Goal: Transaction & Acquisition: Purchase product/service

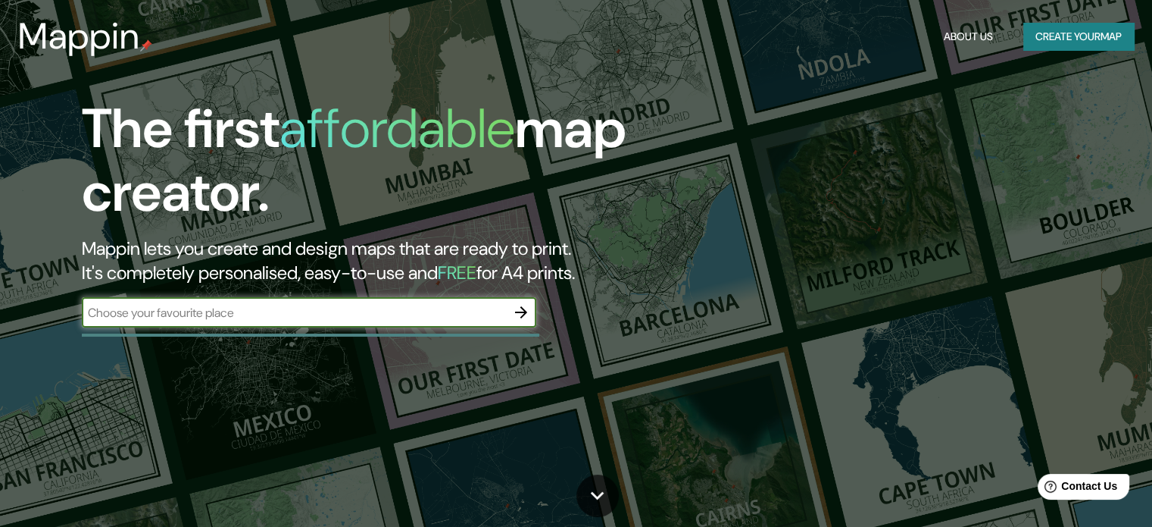
click at [408, 320] on input "text" at bounding box center [294, 312] width 424 height 17
type input "[GEOGRAPHIC_DATA]"
click at [521, 318] on icon "button" at bounding box center [521, 312] width 18 height 18
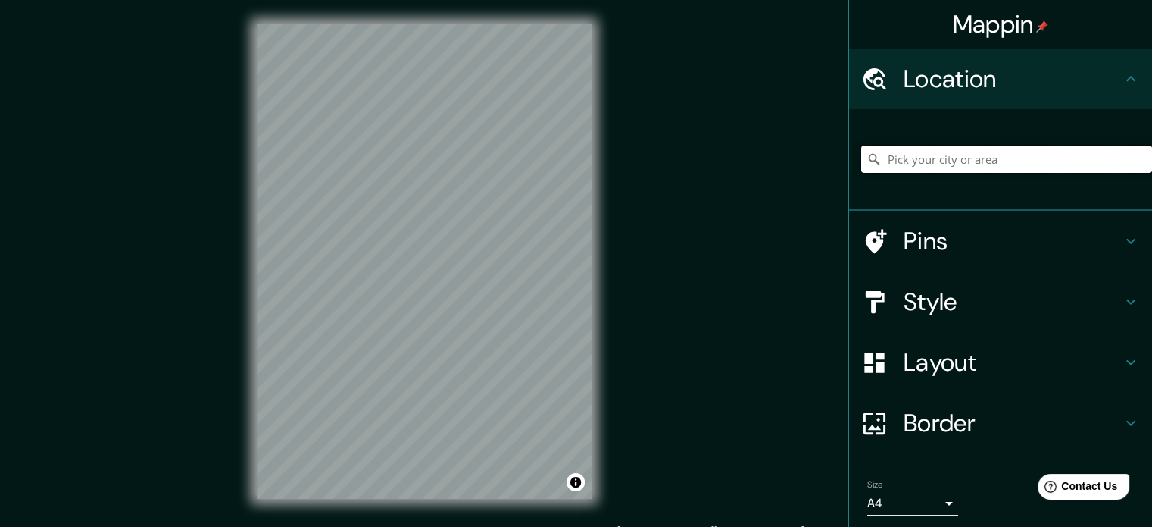
click at [933, 163] on input "Pick your city or area" at bounding box center [1006, 158] width 291 height 27
type input "Chimbote, [GEOGRAPHIC_DATA], [GEOGRAPHIC_DATA]"
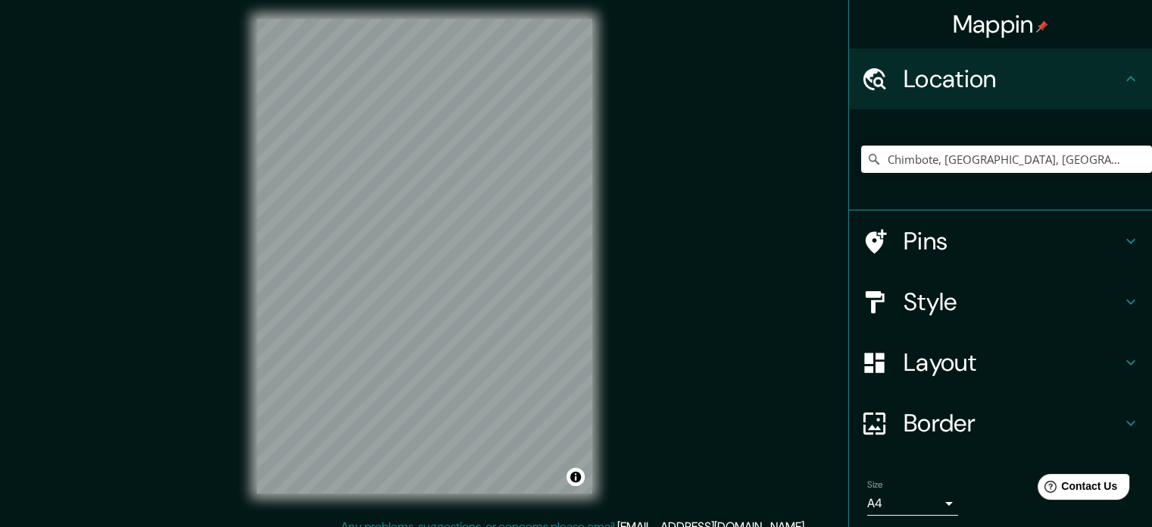
scroll to position [6, 0]
click at [918, 316] on h4 "Style" at bounding box center [1013, 301] width 218 height 30
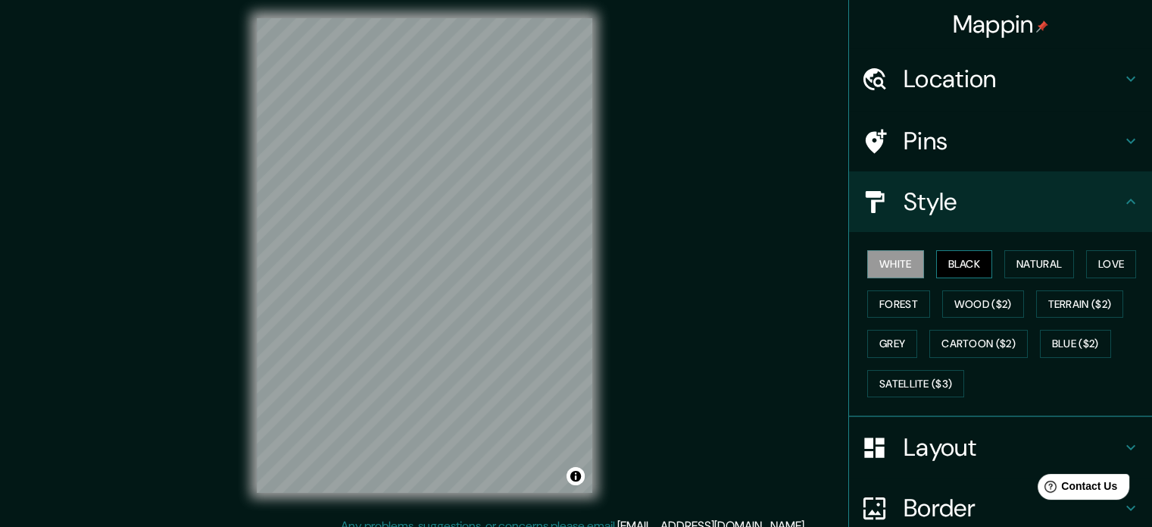
click at [958, 258] on button "Black" at bounding box center [964, 264] width 57 height 28
click at [1024, 257] on button "Natural" at bounding box center [1040, 264] width 70 height 28
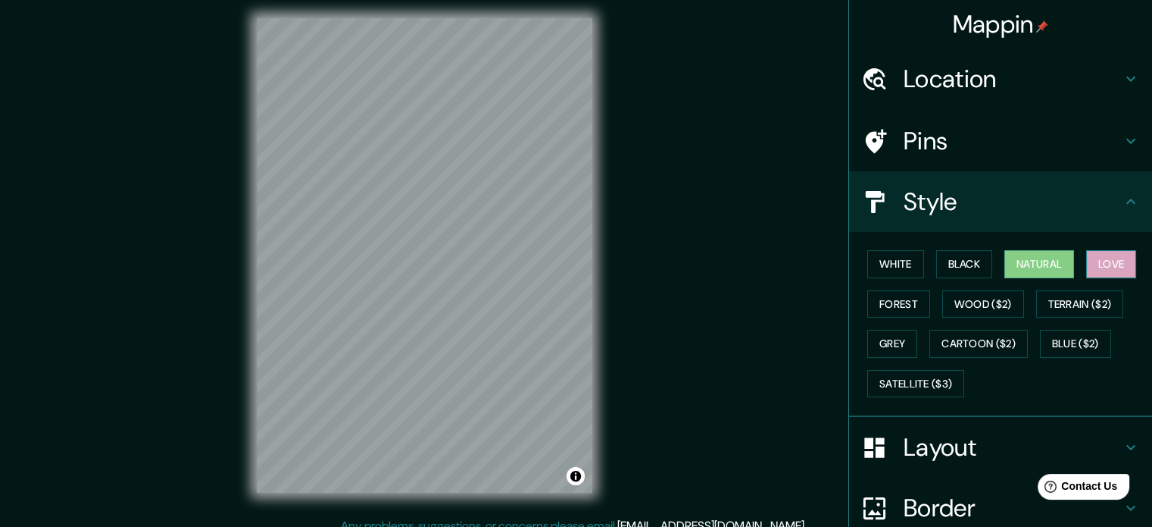
click at [1089, 261] on button "Love" at bounding box center [1111, 264] width 50 height 28
click at [957, 304] on button "Wood ($2)" at bounding box center [984, 304] width 82 height 28
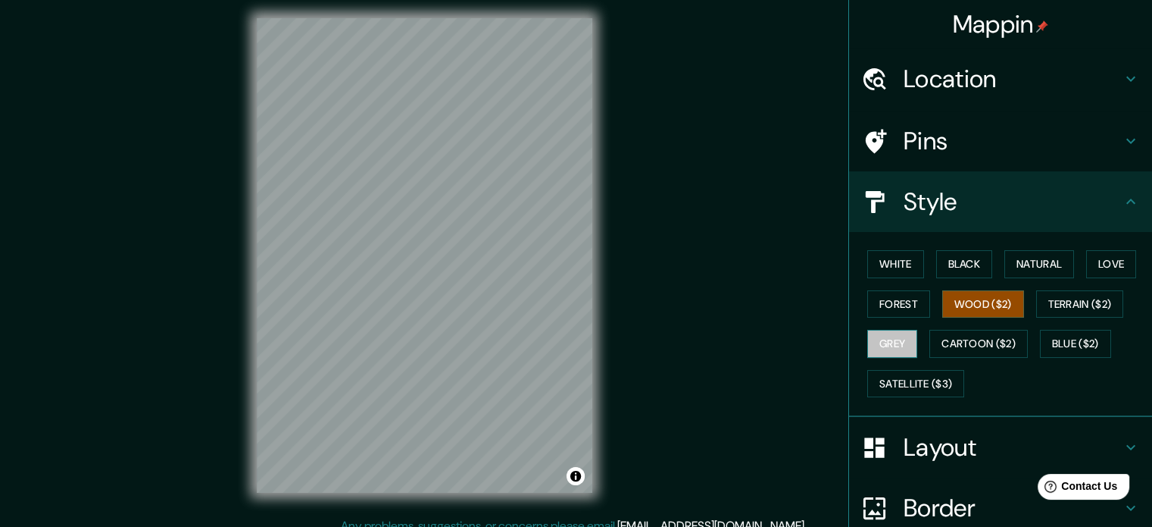
click at [891, 333] on button "Grey" at bounding box center [893, 344] width 50 height 28
click at [1086, 327] on div "White Black Natural Love Forest Wood ($2) Terrain ($2) Grey Cartoon ($2) Blue (…" at bounding box center [1006, 323] width 291 height 159
click at [1077, 337] on button "Blue ($2)" at bounding box center [1075, 344] width 71 height 28
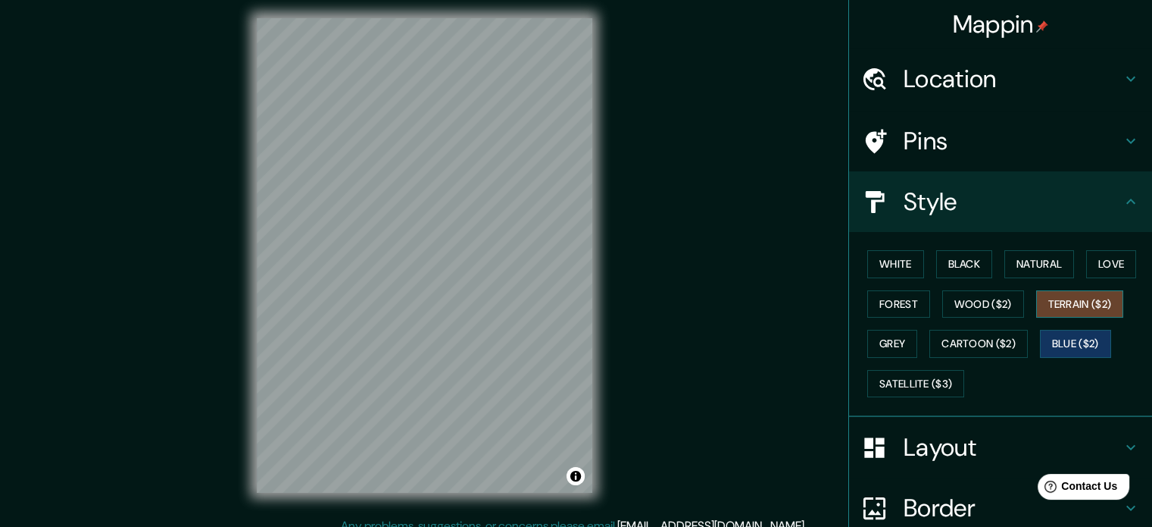
click at [1081, 303] on button "Terrain ($2)" at bounding box center [1080, 304] width 88 height 28
click at [1107, 258] on button "Love" at bounding box center [1111, 264] width 50 height 28
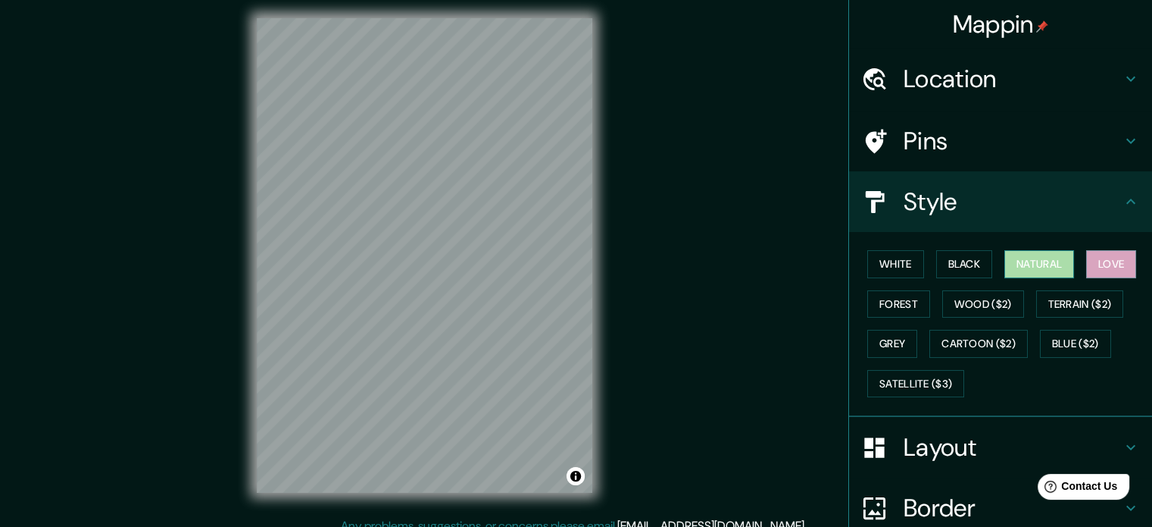
click at [1036, 257] on button "Natural" at bounding box center [1040, 264] width 70 height 28
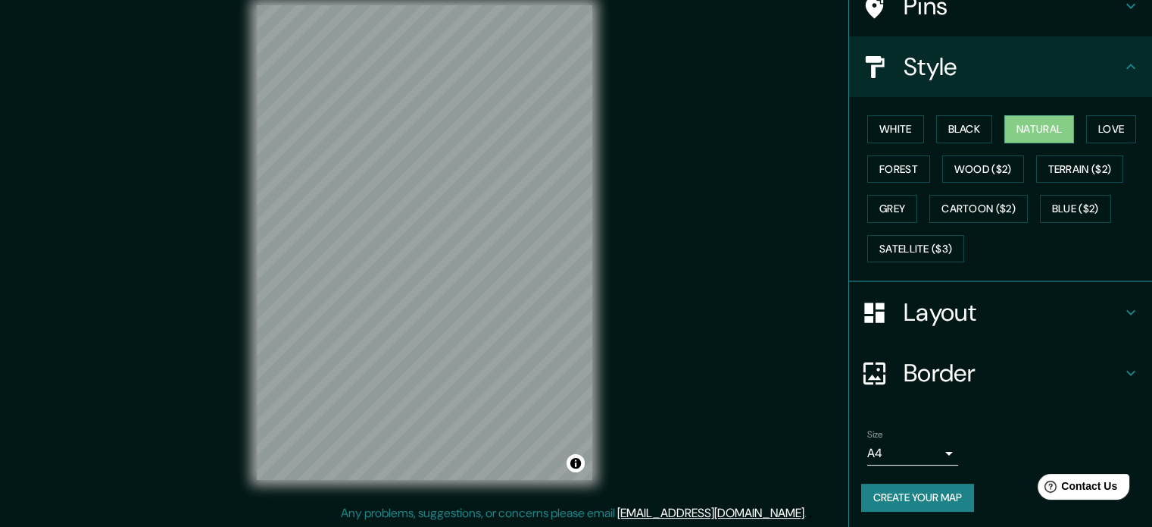
scroll to position [20, 0]
click at [915, 492] on button "Create your map" at bounding box center [917, 497] width 113 height 28
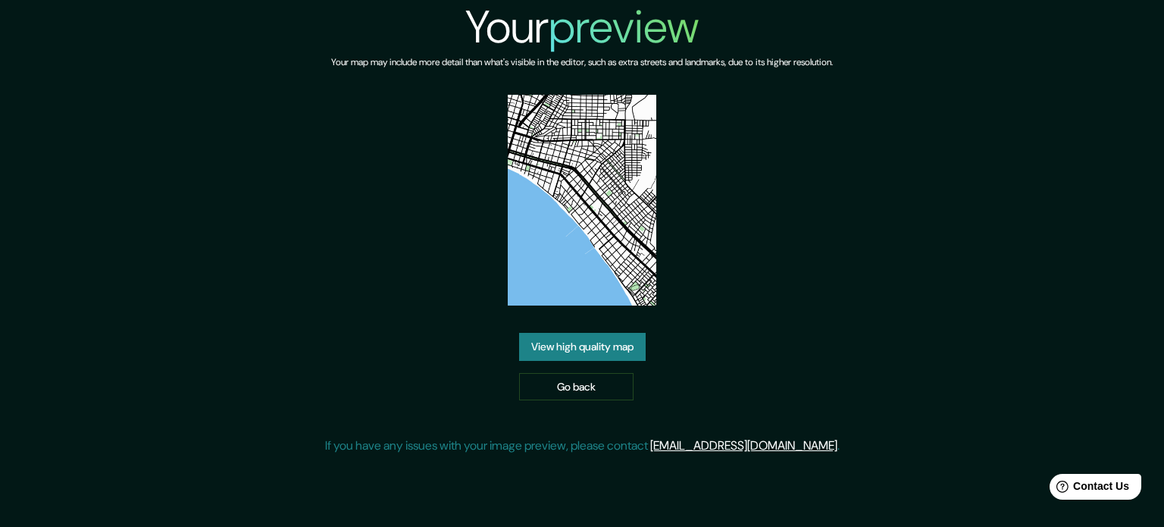
click at [595, 233] on img at bounding box center [582, 200] width 149 height 211
click at [576, 387] on link "Go back" at bounding box center [576, 387] width 114 height 28
click at [612, 342] on link "View high quality map" at bounding box center [582, 347] width 127 height 28
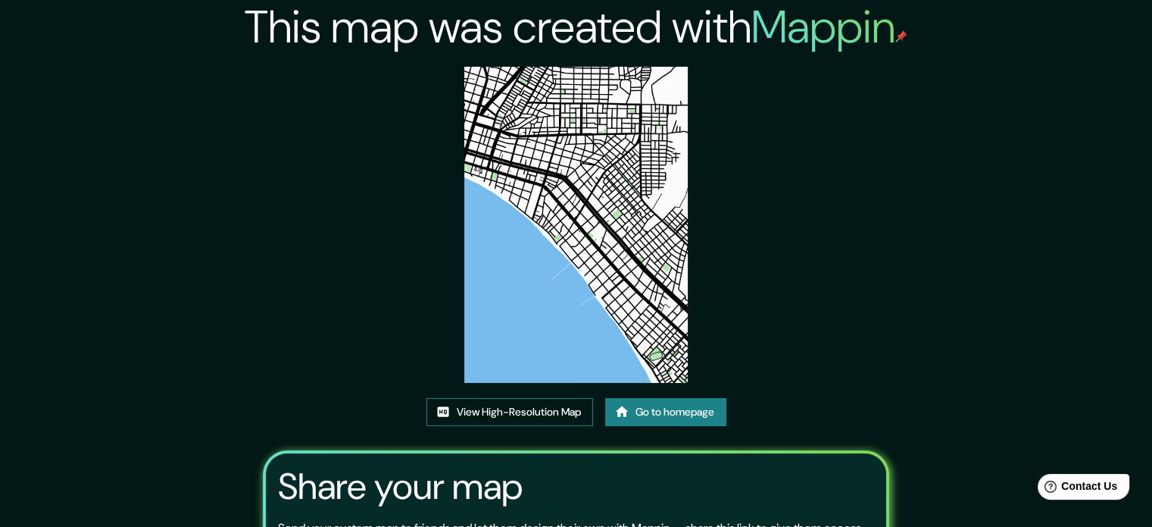
click at [545, 414] on link "View High-Resolution Map" at bounding box center [510, 412] width 167 height 28
